Goal: Find specific page/section: Find specific page/section

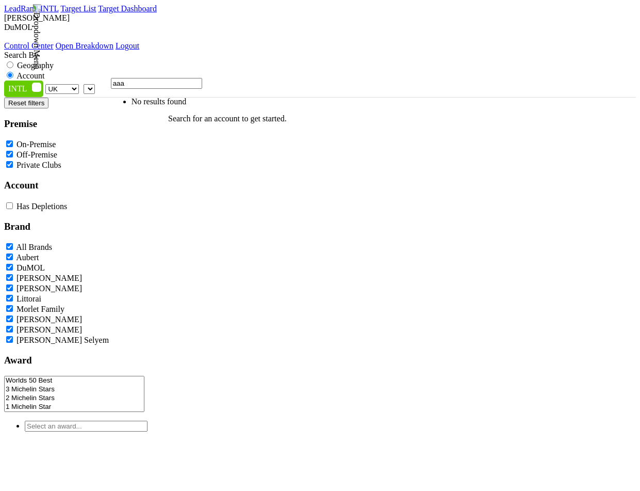
select select
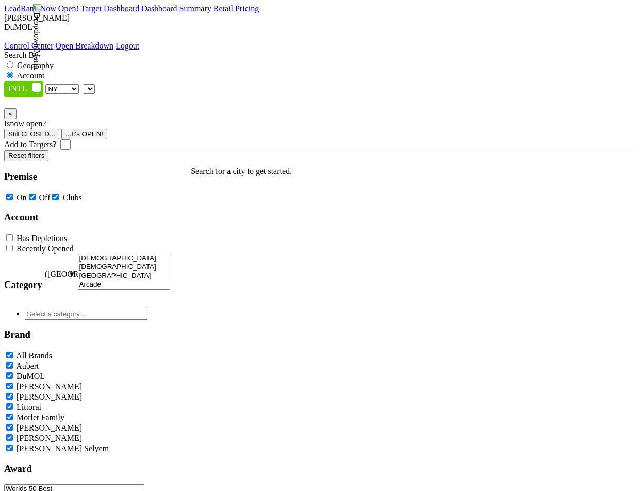
select select "NY"
select select
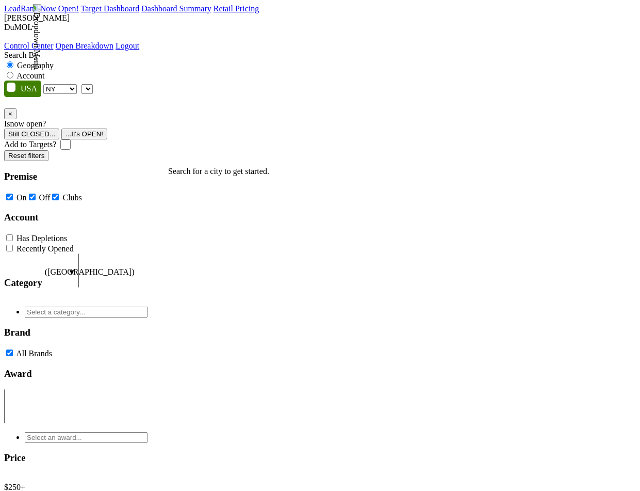
select select "NY"
click at [93, 84] on span at bounding box center [93, 88] width 0 height 9
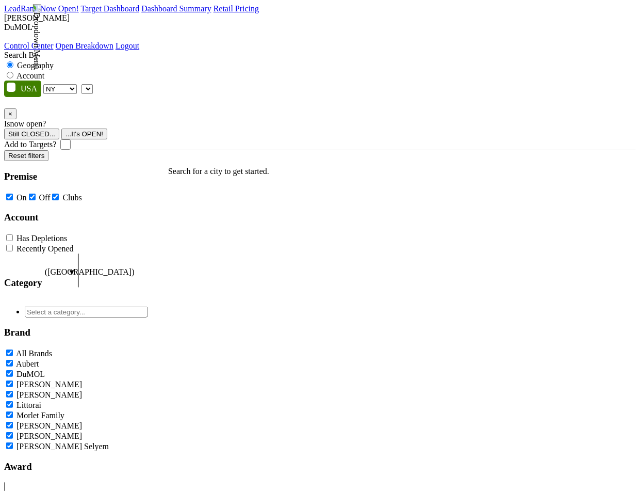
click at [44, 71] on label "Account" at bounding box center [31, 75] width 28 height 9
click at [13, 72] on input "Account" at bounding box center [10, 75] width 7 height 7
radio input "true"
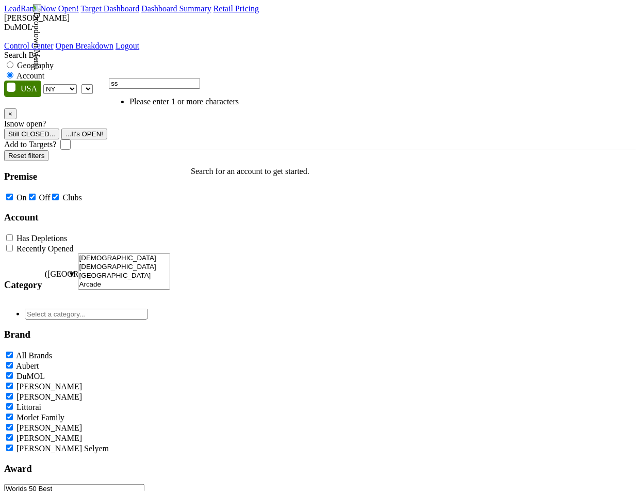
type input "s"
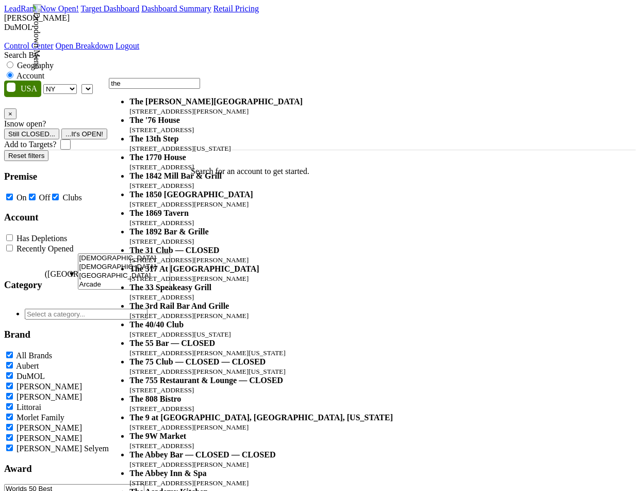
scroll to position [621, 0]
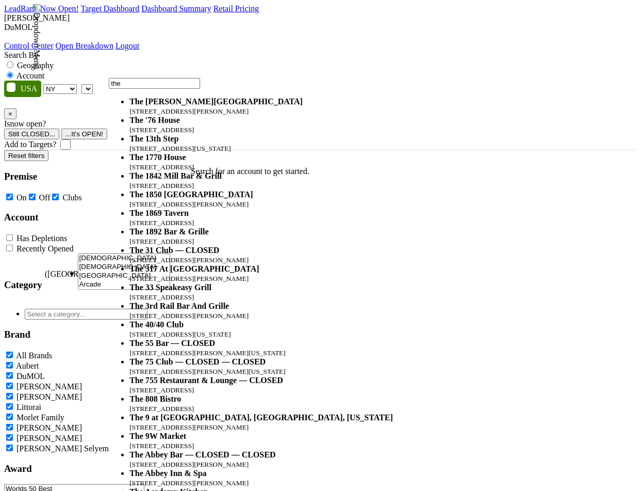
click at [200, 89] on input "the" at bounding box center [154, 83] width 91 height 11
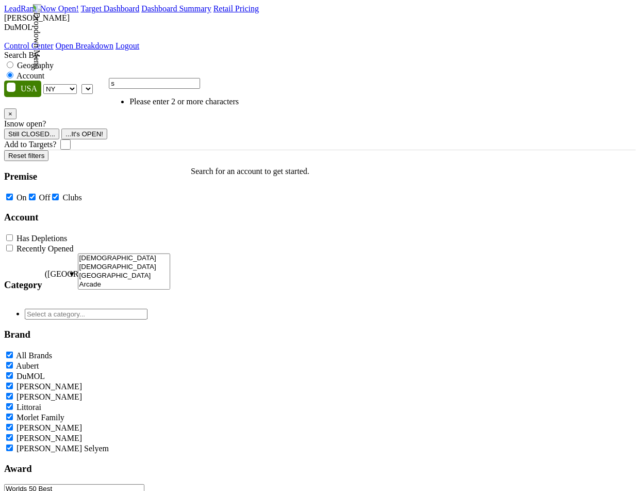
scroll to position [0, 0]
type input "sss"
click at [186, 106] on span "Can't find an account?" at bounding box center [184, 101] width 98 height 9
click at [135, 106] on img at bounding box center [146, 101] width 22 height 9
click at [156, 106] on span "Can't find an account?" at bounding box center [184, 101] width 98 height 9
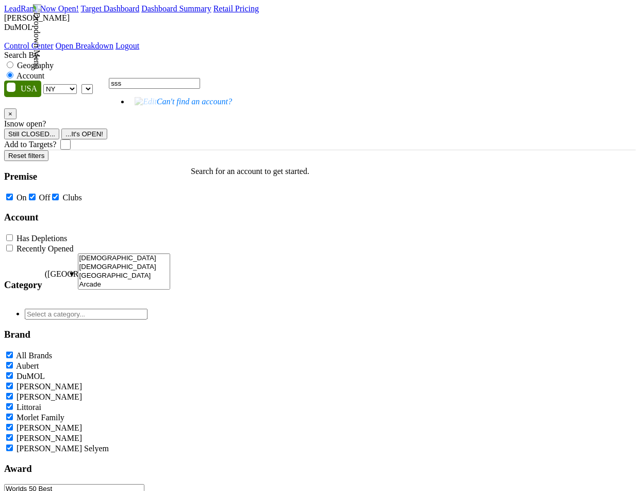
click at [195, 106] on span "Can't find an account?" at bounding box center [184, 101] width 98 height 9
click at [207, 105] on span "Can't find an account?" at bounding box center [184, 101] width 98 height 9
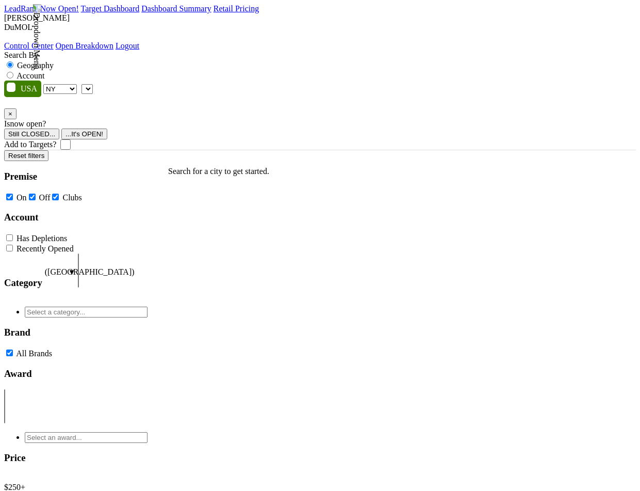
select select "NY"
click at [93, 84] on span at bounding box center [93, 88] width 0 height 9
click at [44, 71] on label "Account" at bounding box center [31, 75] width 28 height 9
click at [13, 72] on input "Account" at bounding box center [10, 75] width 7 height 7
radio input "true"
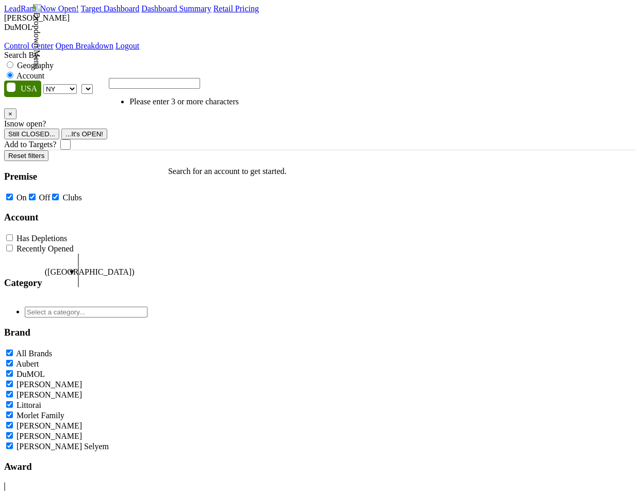
click at [195, 89] on input "search" at bounding box center [154, 83] width 91 height 11
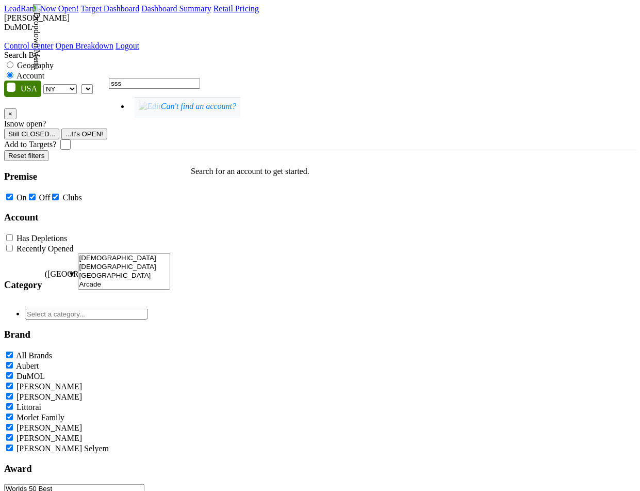
click at [199, 114] on span "Can't find an account?" at bounding box center [188, 107] width 106 height 21
click at [243, 118] on li "Can't find an account?" at bounding box center [187, 107] width 114 height 21
click at [240, 117] on span "Can't find an account?" at bounding box center [188, 107] width 106 height 21
click at [176, 109] on span "Can't find an account?" at bounding box center [188, 107] width 106 height 21
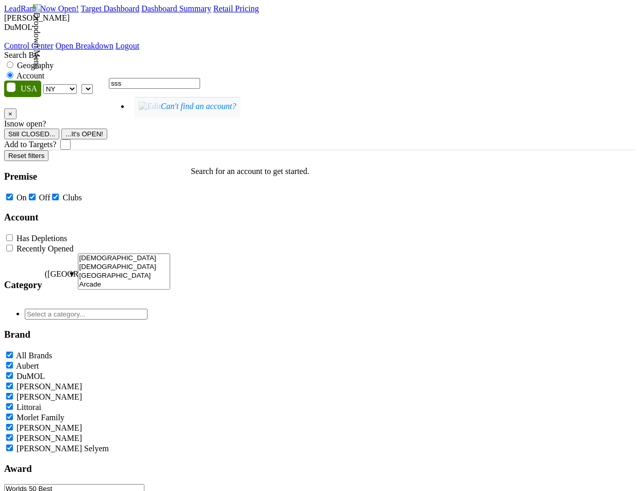
click at [139, 111] on img at bounding box center [150, 106] width 22 height 9
click at [137, 112] on span "Can't find an account?" at bounding box center [188, 107] width 106 height 21
click at [150, 111] on span "Can't find an account?" at bounding box center [188, 107] width 106 height 21
click at [155, 82] on input "sss" at bounding box center [154, 83] width 91 height 11
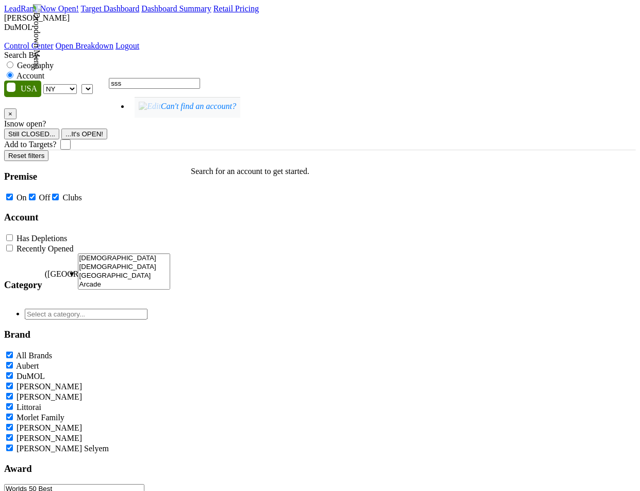
click at [155, 82] on input "sss" at bounding box center [154, 83] width 91 height 11
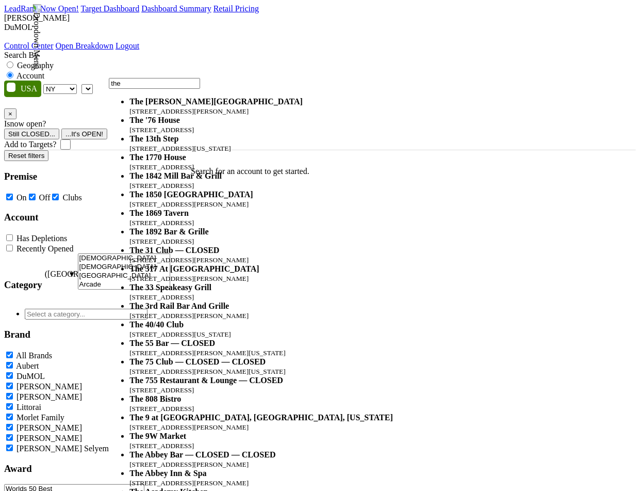
scroll to position [630, 0]
type input "the"
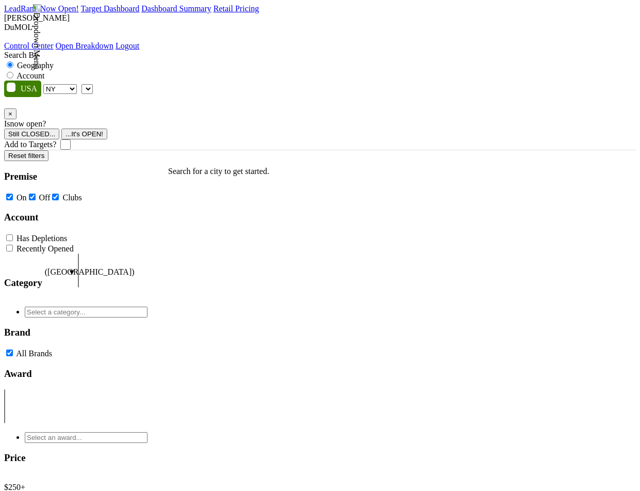
select select "NY"
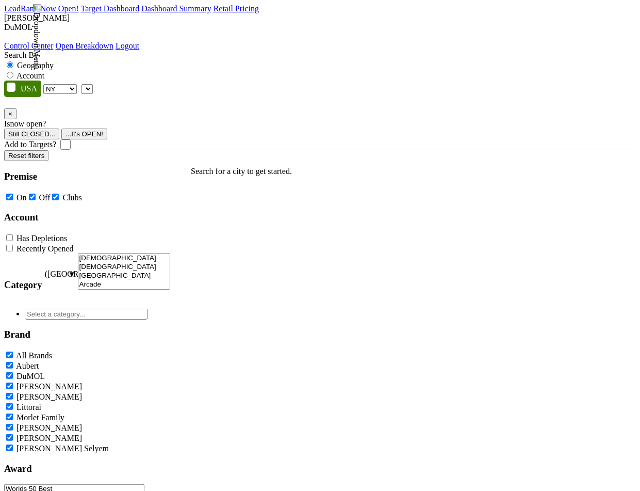
click at [93, 84] on span at bounding box center [93, 88] width 0 height 9
click at [44, 71] on label "Account" at bounding box center [31, 75] width 28 height 9
click at [13, 72] on input "Account" at bounding box center [10, 75] width 7 height 7
radio input "true"
click at [186, 106] on div "Can't find an account?" at bounding box center [174, 95] width 130 height 23
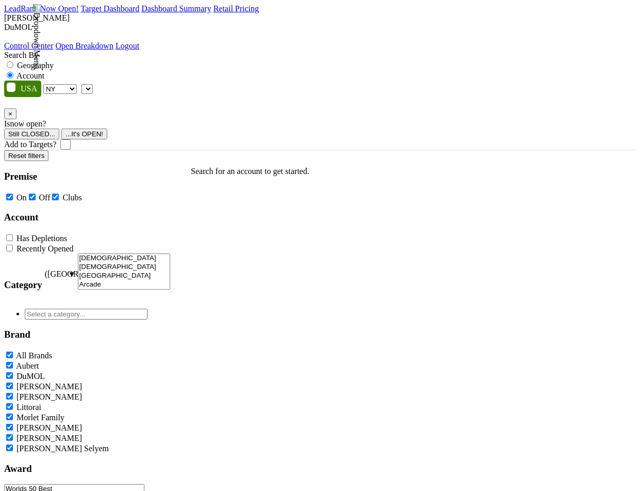
click at [93, 84] on span at bounding box center [93, 88] width 0 height 9
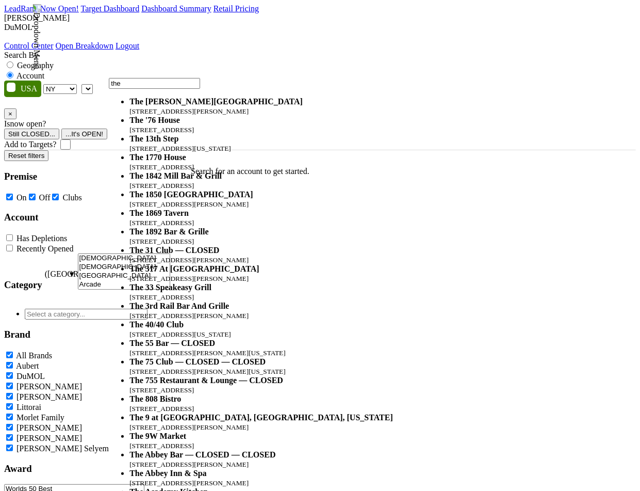
type input "the"
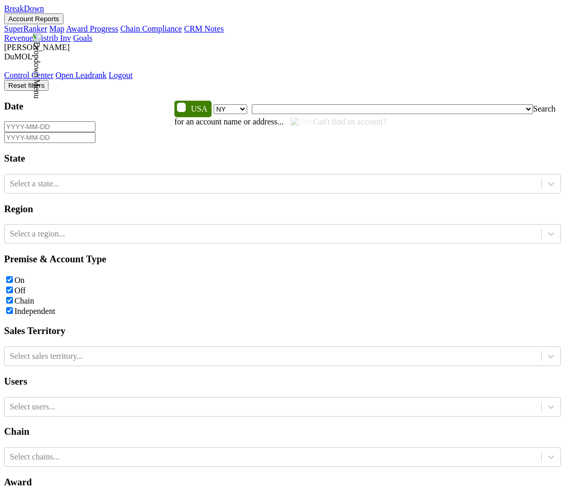
select select "NY"
